Goal: Download file/media

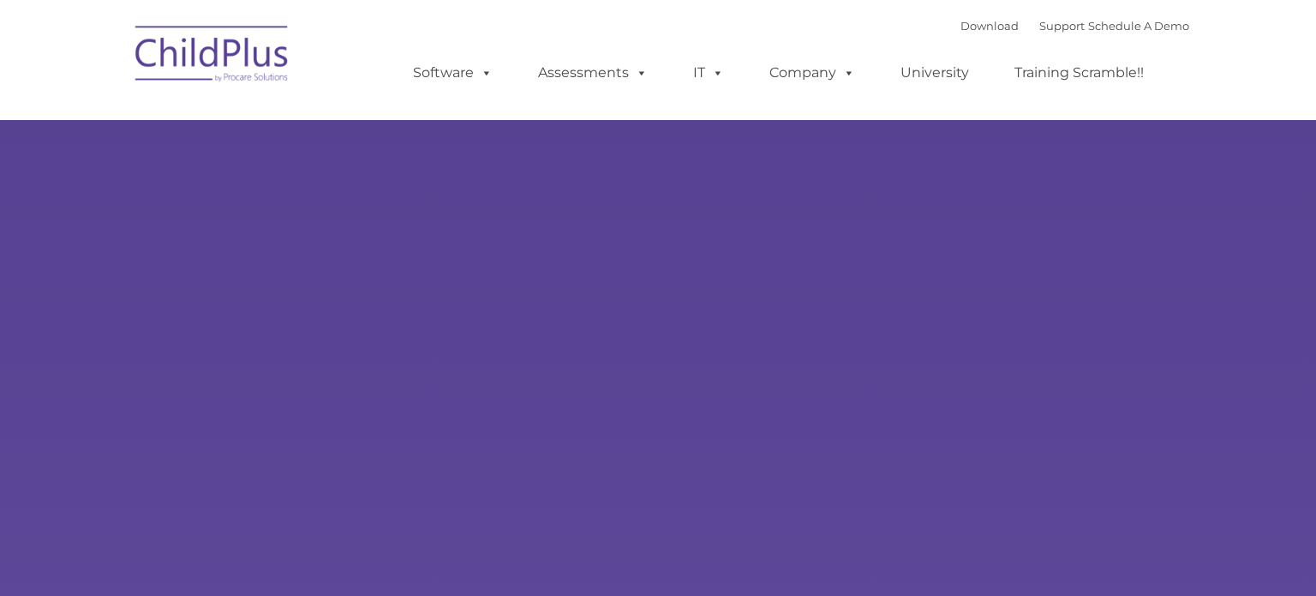
type input ""
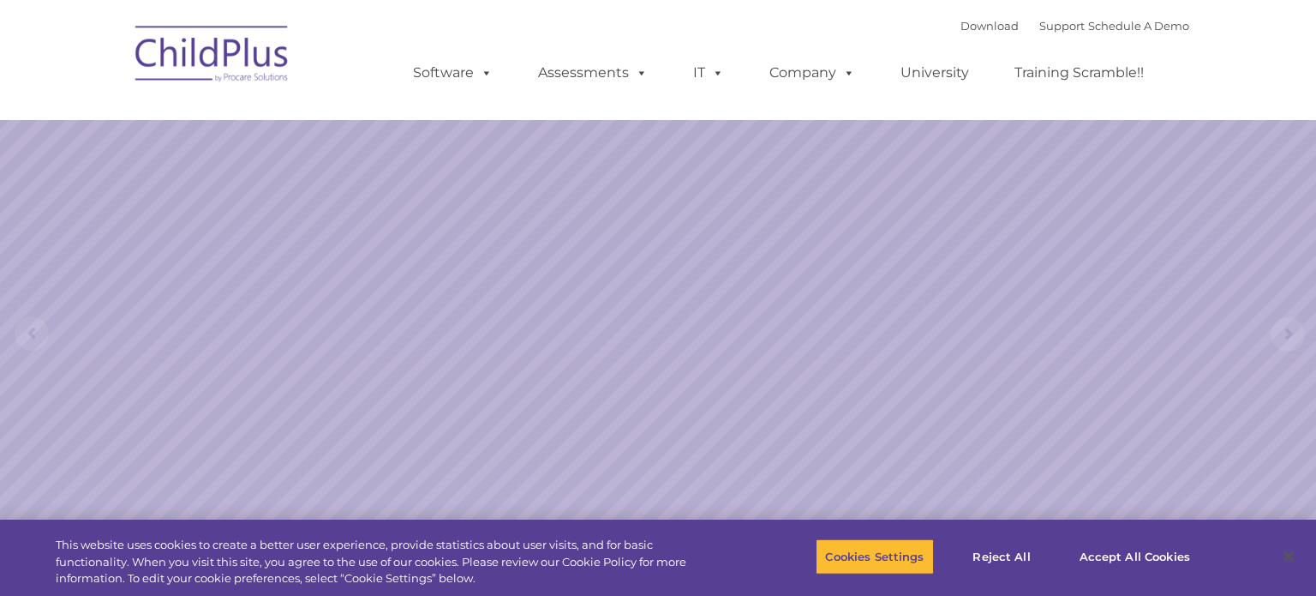
select select "MEDIUM"
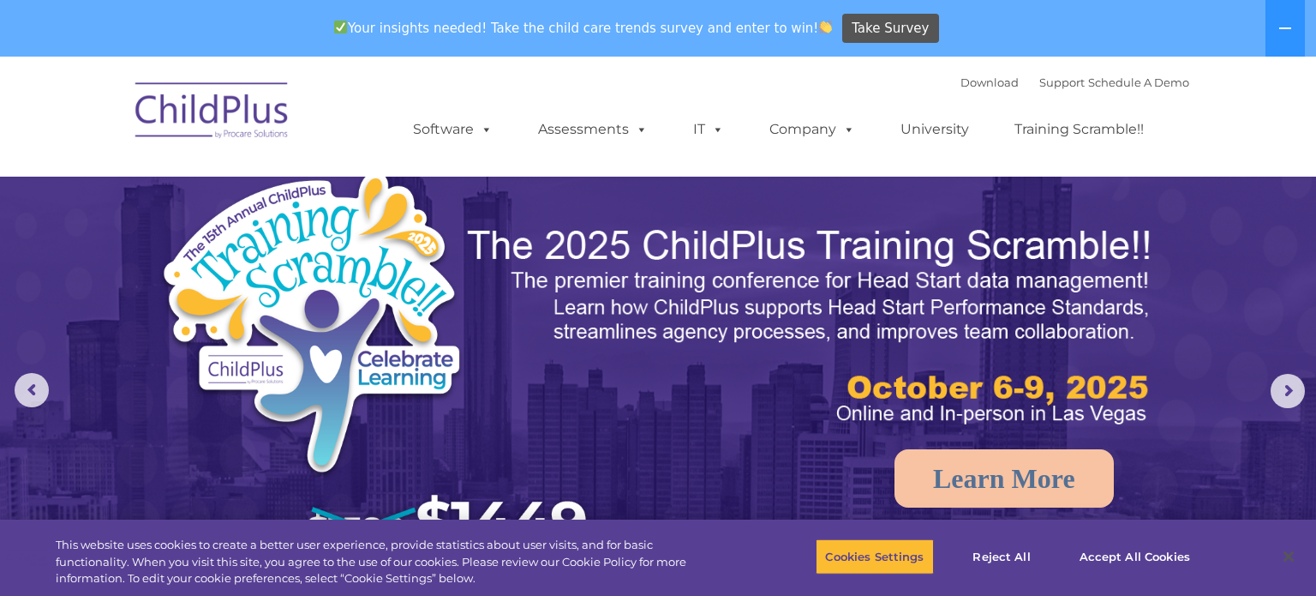
click at [245, 94] on img at bounding box center [212, 113] width 171 height 86
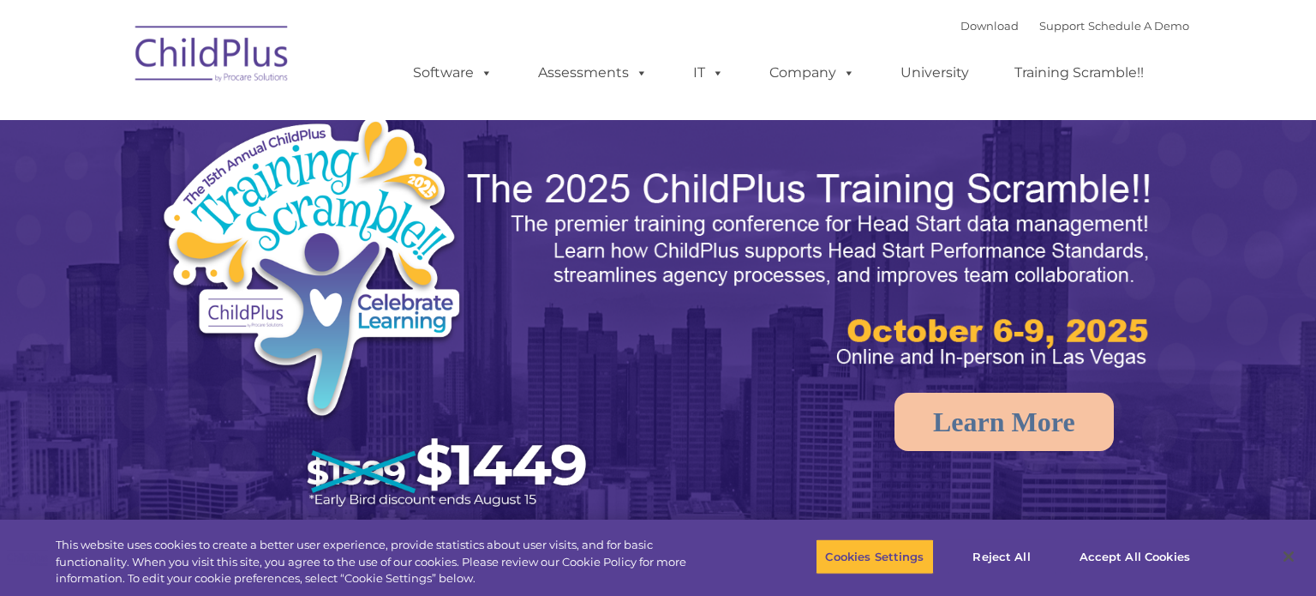
select select "MEDIUM"
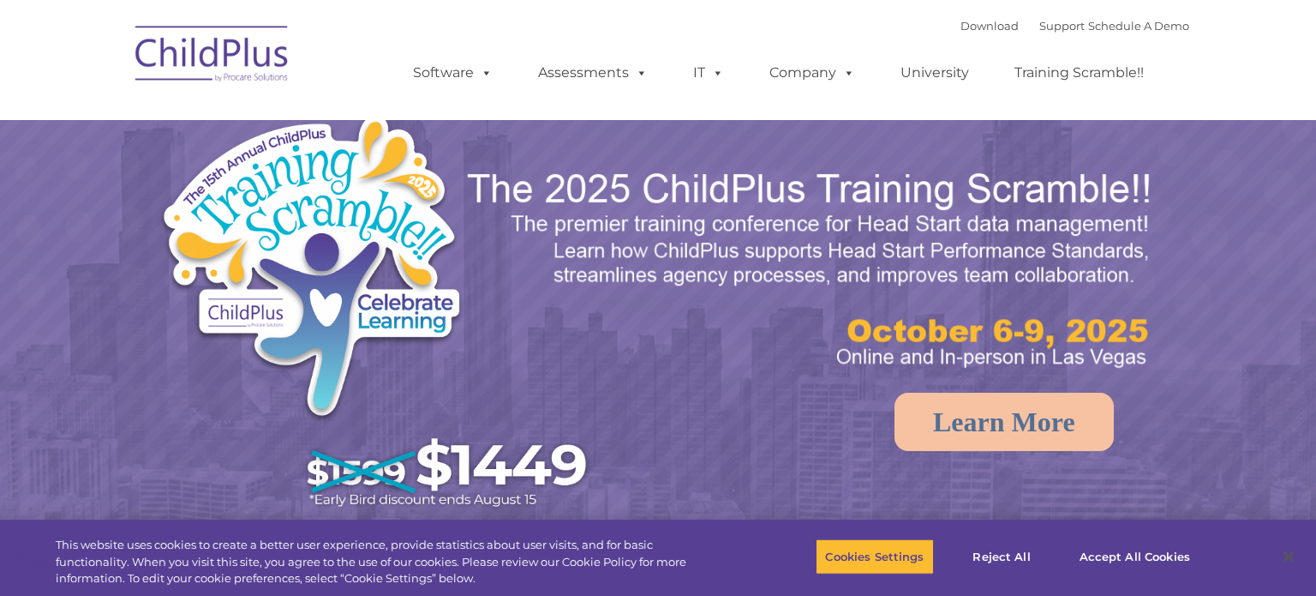
select select "MEDIUM"
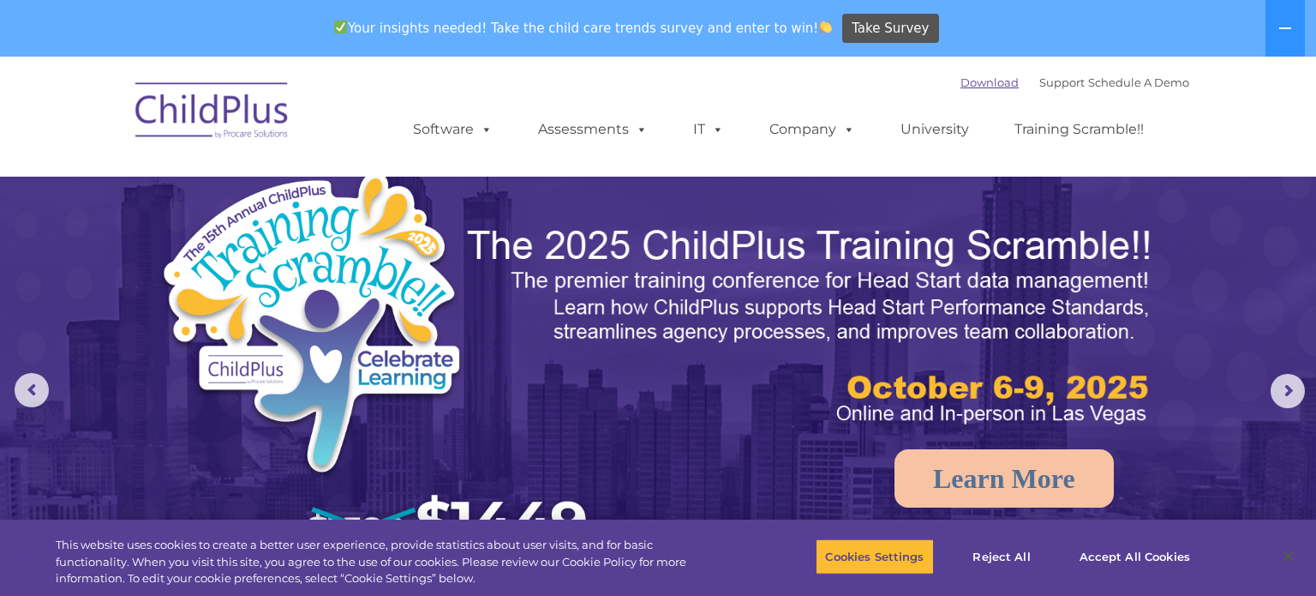
click at [974, 85] on link "Download" at bounding box center [990, 82] width 58 height 14
